Goal: Task Accomplishment & Management: Manage account settings

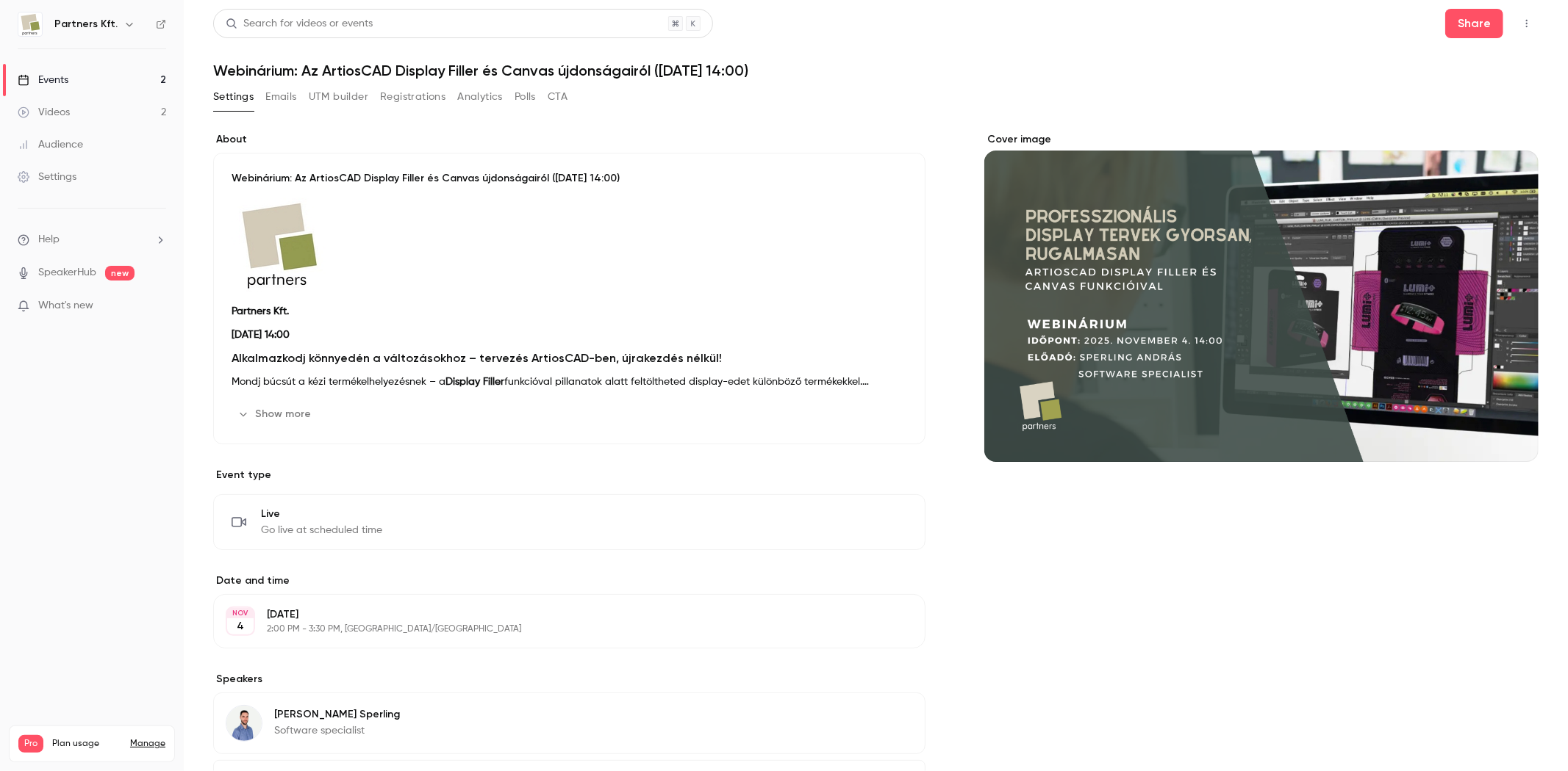
click at [68, 27] on h6 "Partners Kft." at bounding box center [86, 25] width 63 height 15
click at [37, 20] on img at bounding box center [30, 25] width 24 height 24
click at [30, 22] on img at bounding box center [30, 25] width 24 height 24
drag, startPoint x: 80, startPoint y: 19, endPoint x: 95, endPoint y: 20, distance: 15.0
click at [89, 19] on h6 "Partners Kft." at bounding box center [86, 25] width 63 height 15
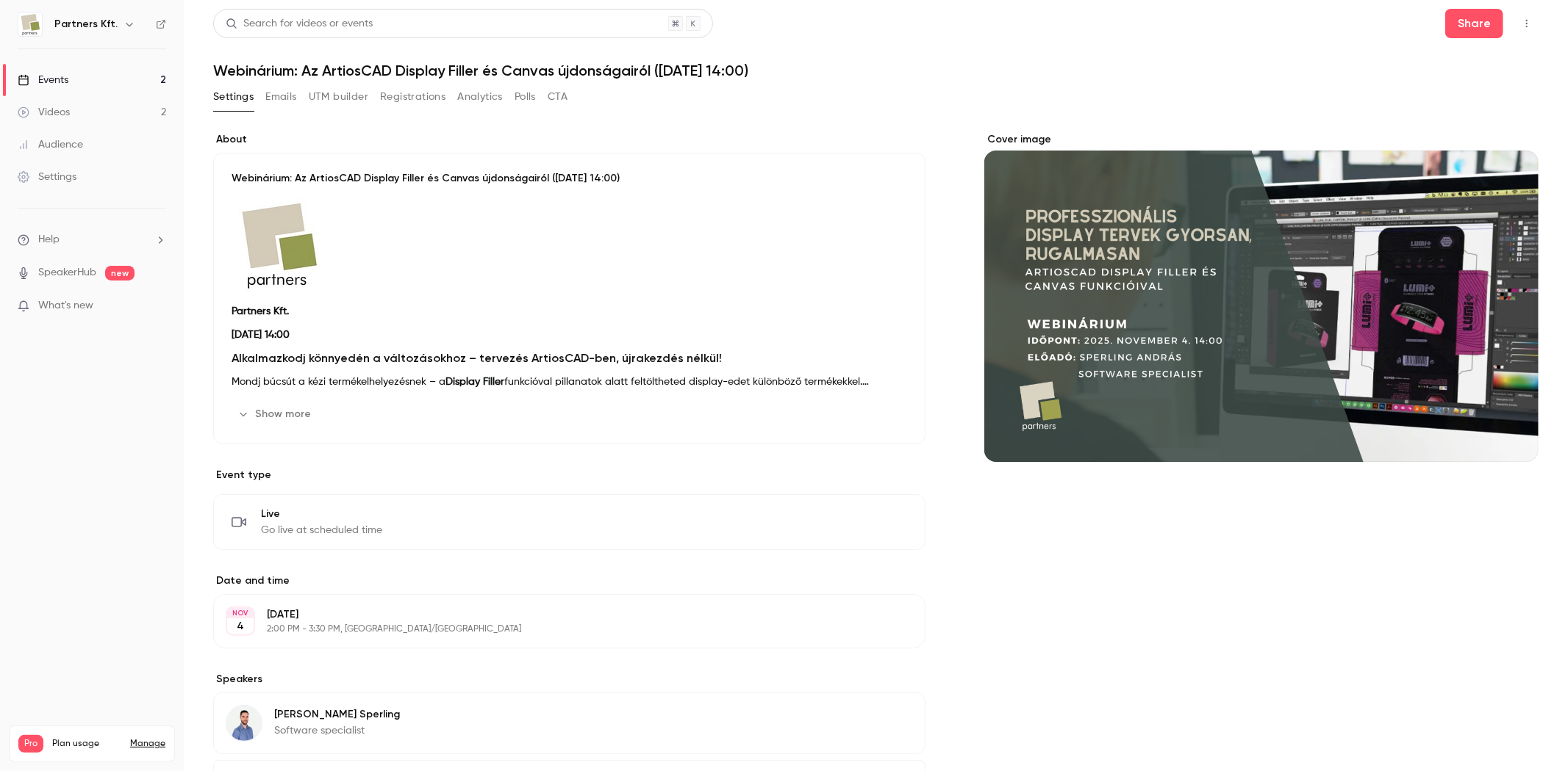
click at [135, 26] on div "Partners Kft." at bounding box center [99, 25] width 90 height 18
click at [126, 26] on icon "button" at bounding box center [129, 25] width 12 height 12
click at [77, 77] on div "Partners Kft. hajnal.gonczi@partners.hu Billing Pro New channel Log out" at bounding box center [123, 146] width 220 height 172
click at [28, 474] on div at bounding box center [784, 385] width 1568 height 771
click at [67, 78] on div "Events" at bounding box center [43, 80] width 51 height 15
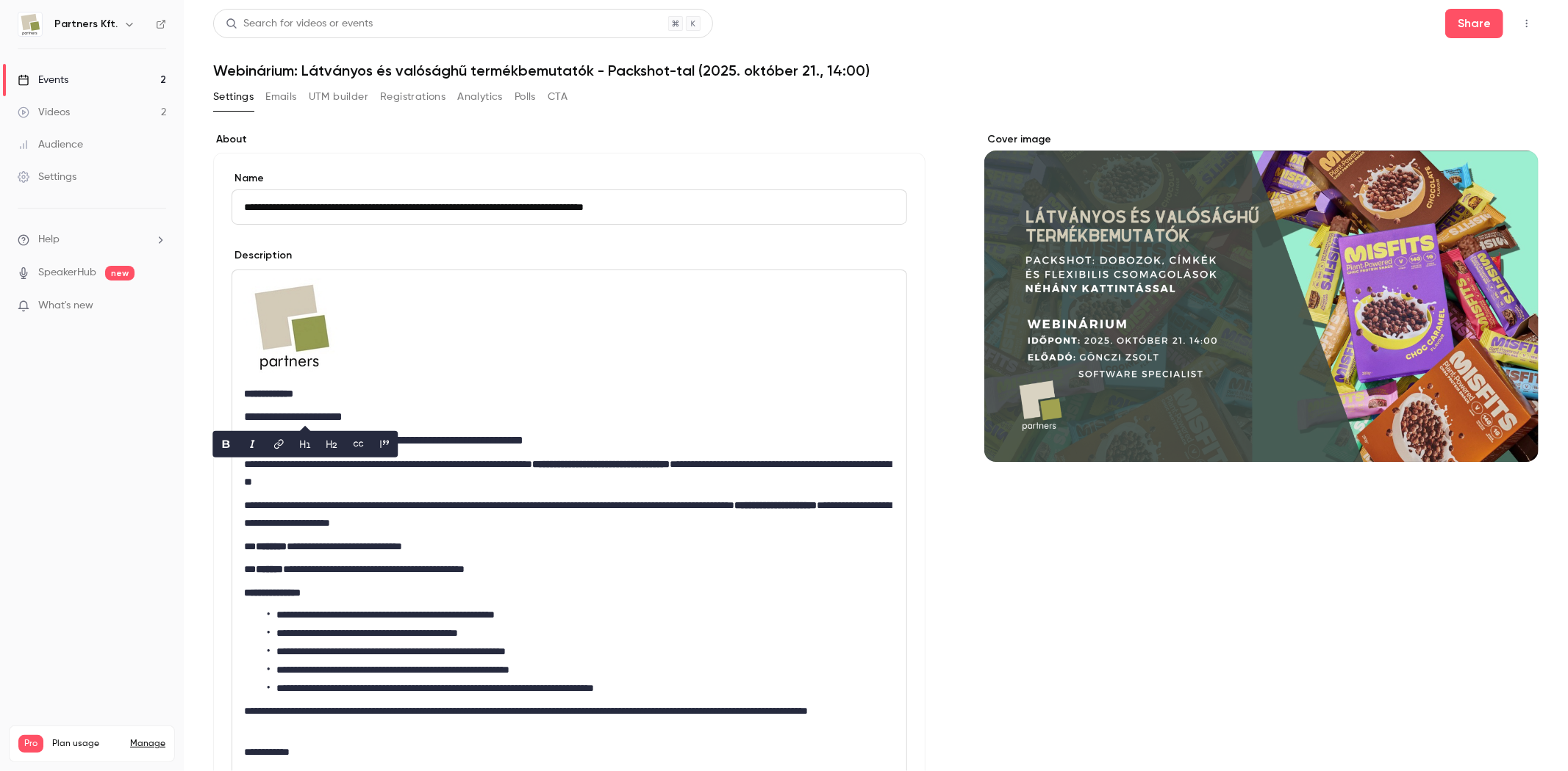
click at [445, 444] on h2 "**********" at bounding box center [566, 441] width 644 height 18
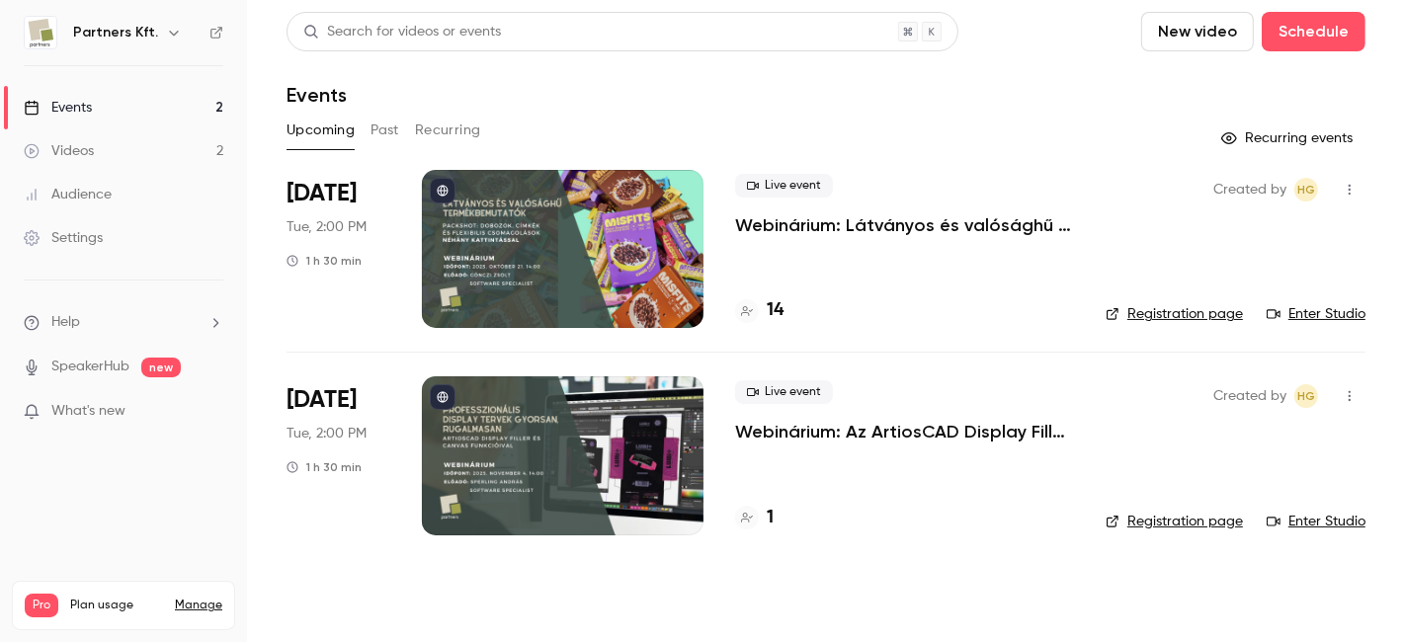
click at [1216, 520] on link "Registration page" at bounding box center [1174, 522] width 137 height 20
